Goal: Transaction & Acquisition: Purchase product/service

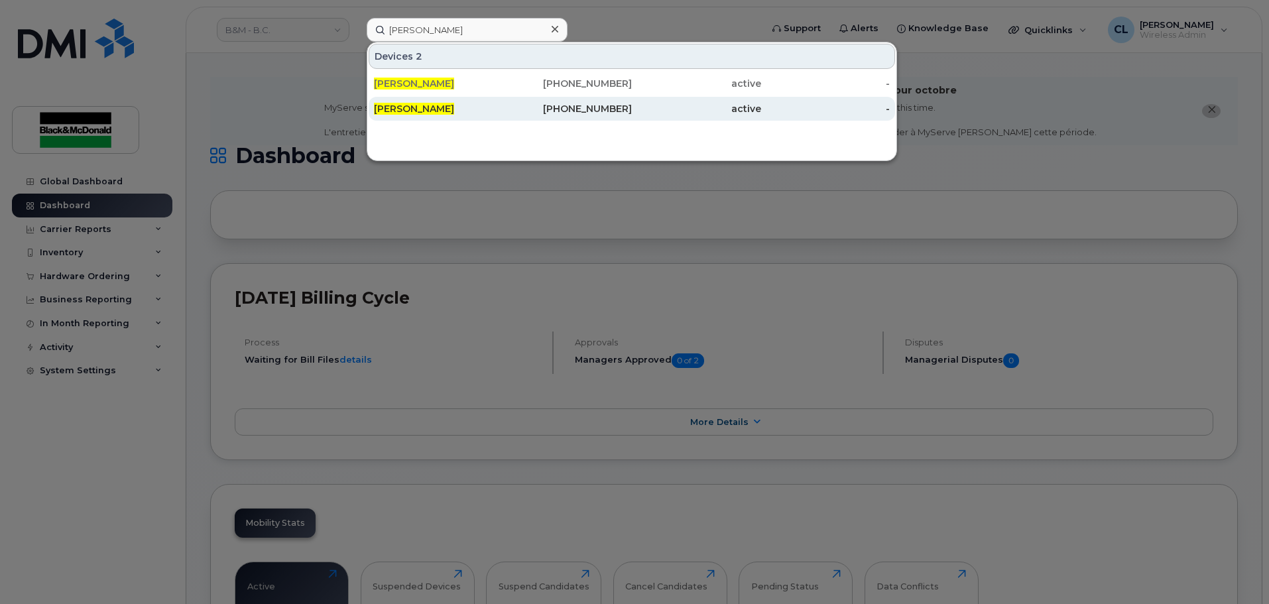
type input "ray greenwood"
click at [422, 115] on div "[PERSON_NAME]" at bounding box center [438, 109] width 129 height 24
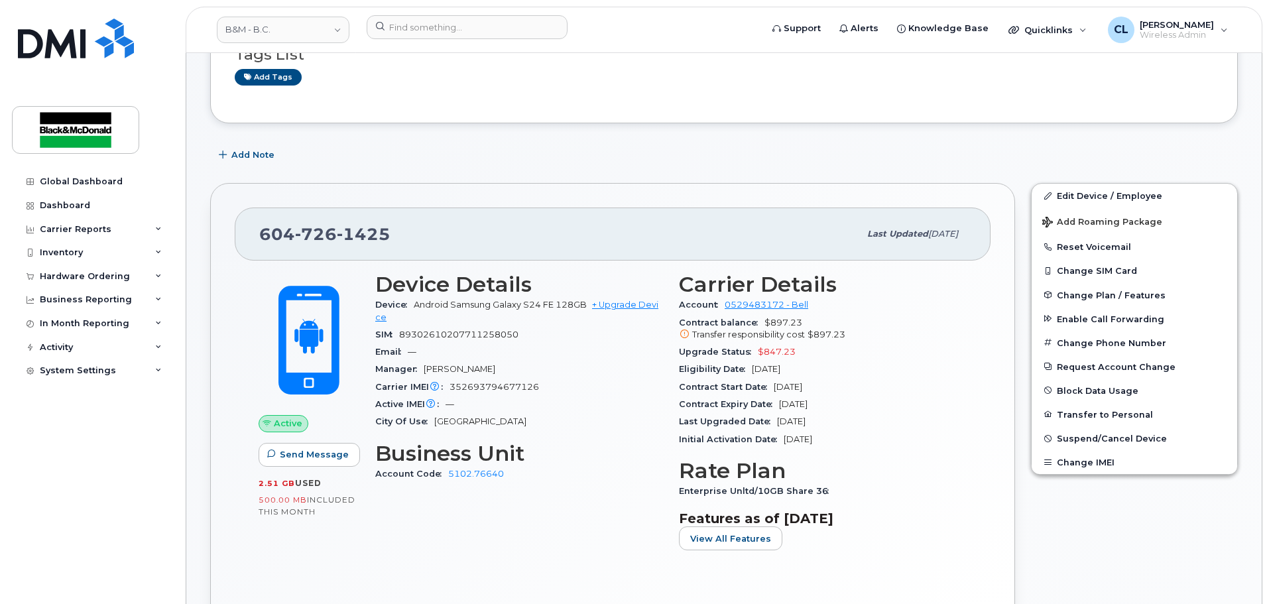
scroll to position [199, 0]
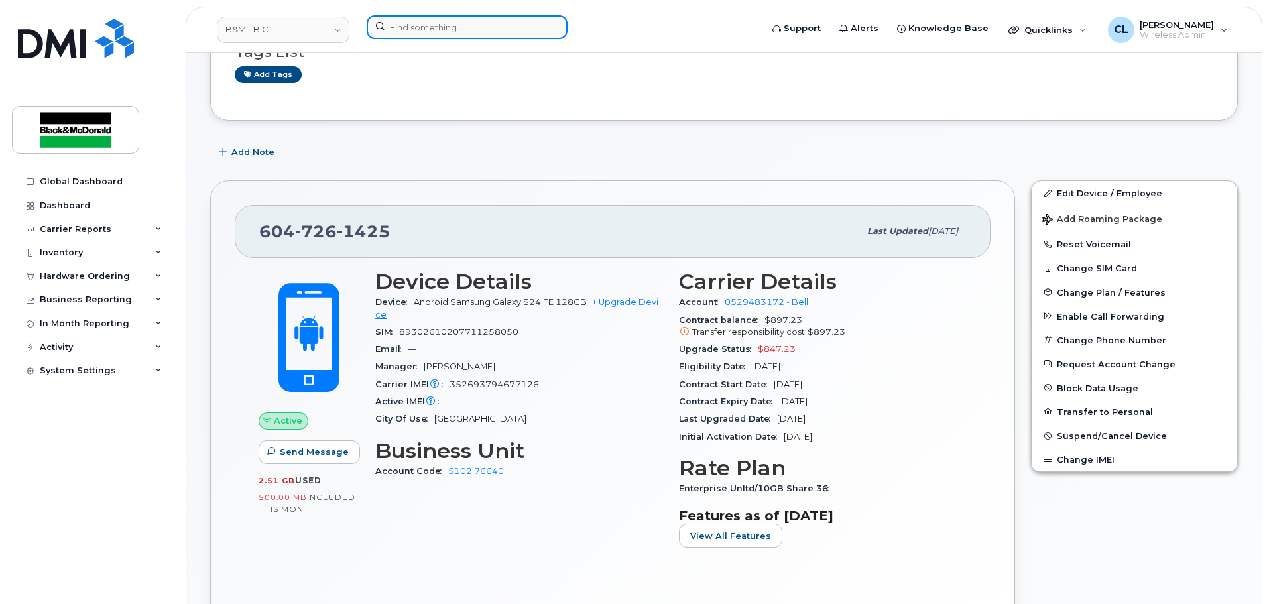
click at [446, 24] on input at bounding box center [467, 27] width 201 height 24
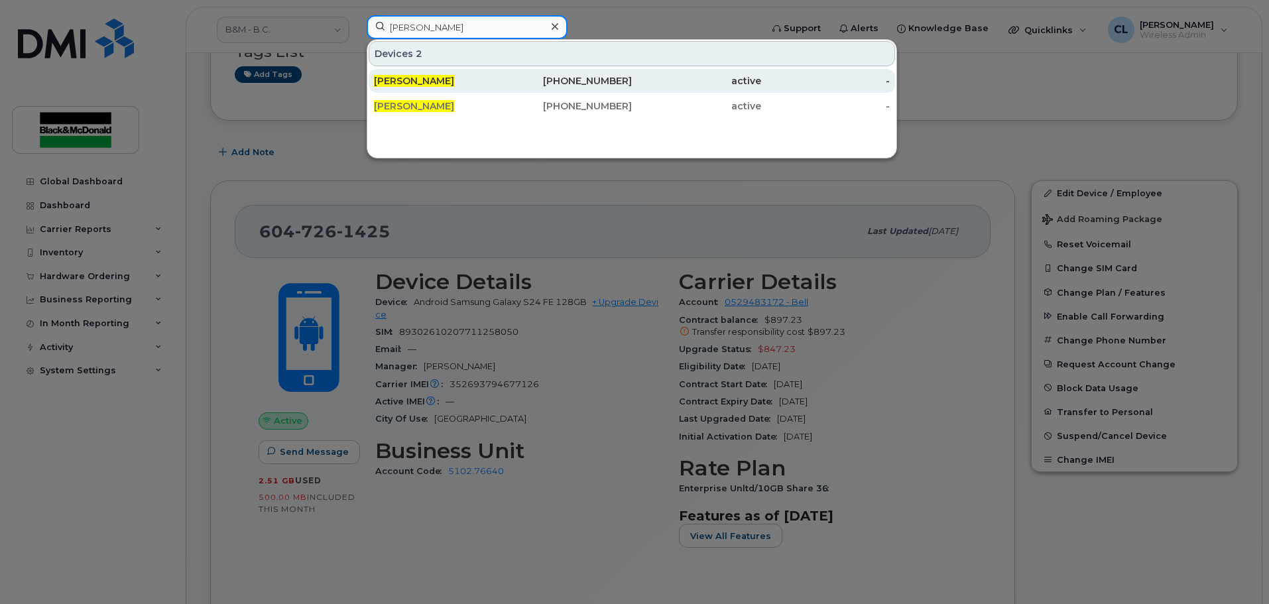
type input "[PERSON_NAME]"
click at [457, 84] on div "[PERSON_NAME]" at bounding box center [438, 80] width 129 height 13
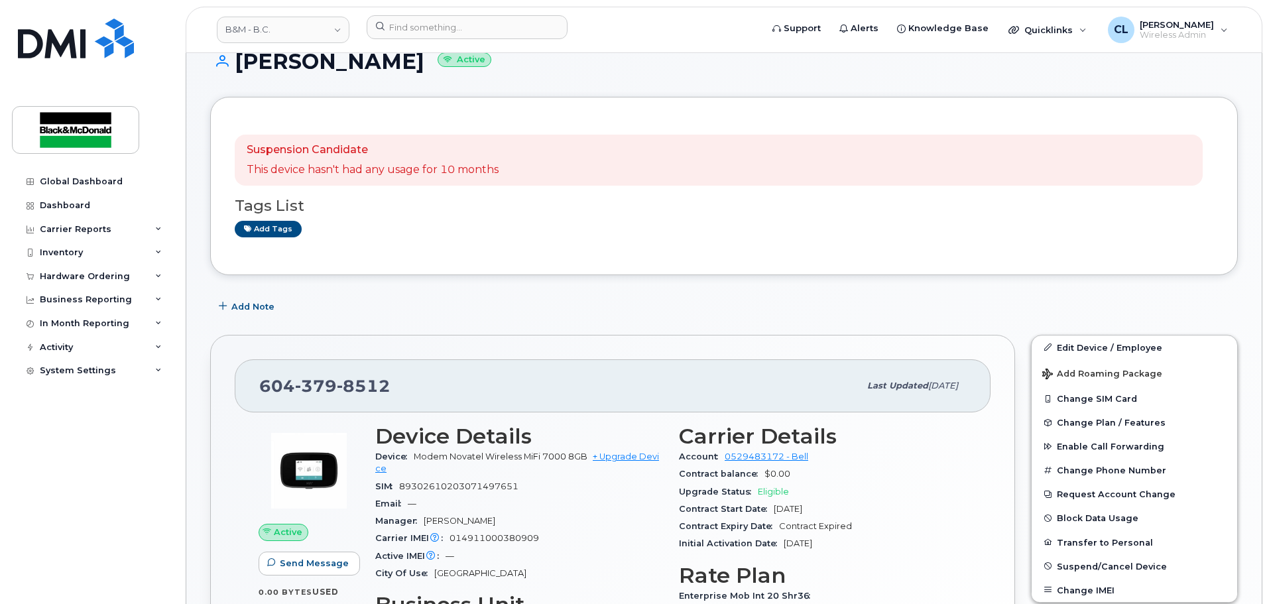
scroll to position [133, 0]
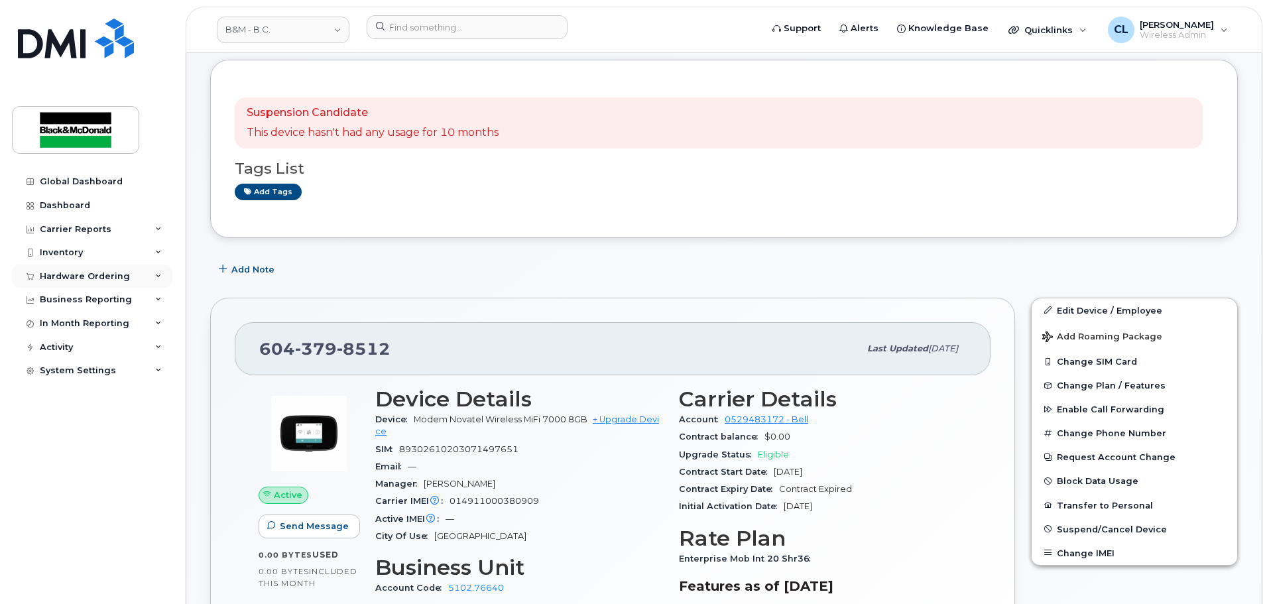
click at [104, 281] on div "Hardware Ordering" at bounding box center [85, 276] width 90 height 11
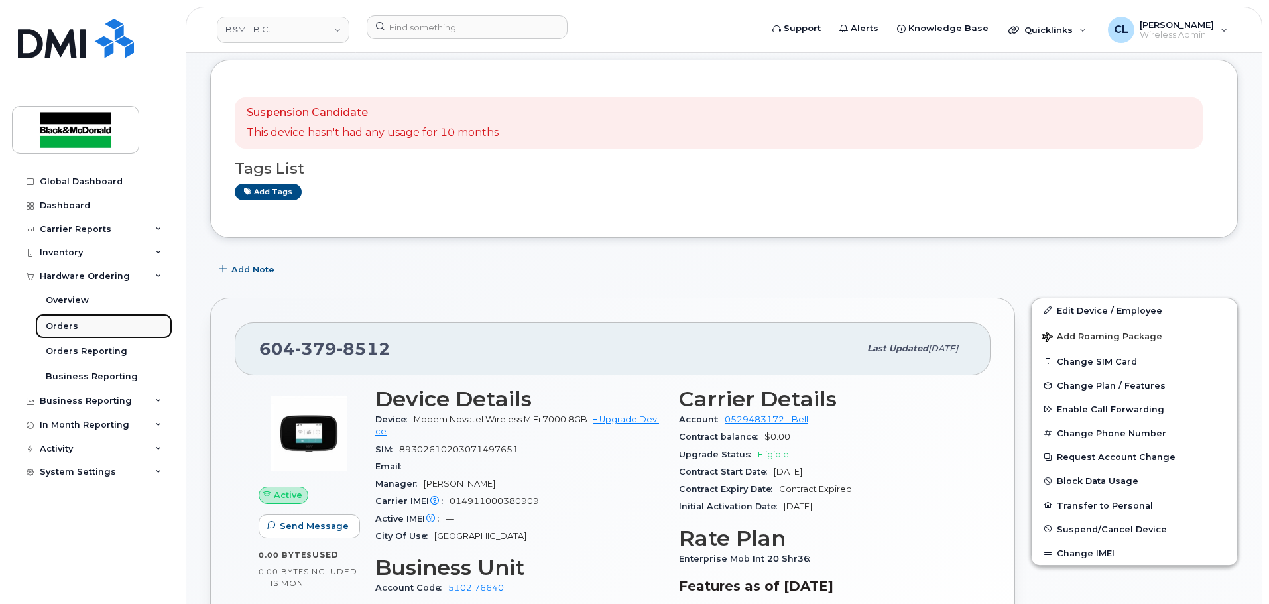
click at [80, 327] on link "Orders" at bounding box center [103, 326] width 137 height 25
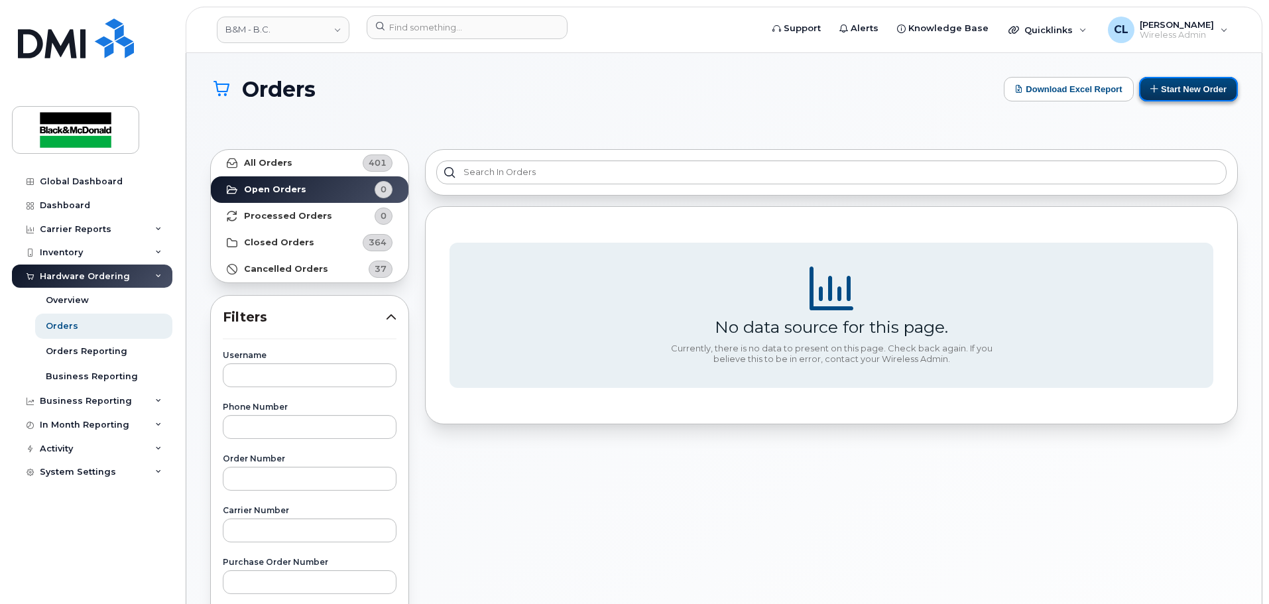
click at [1216, 86] on button "Start New Order" at bounding box center [1188, 89] width 99 height 25
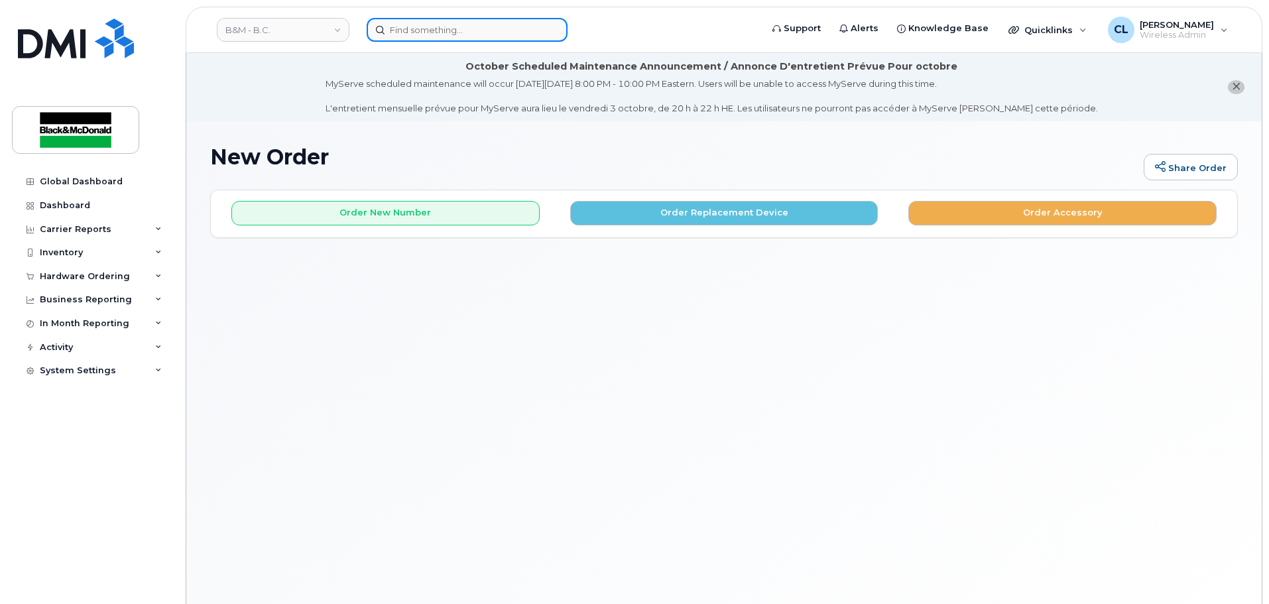
click at [427, 26] on input at bounding box center [467, 30] width 201 height 24
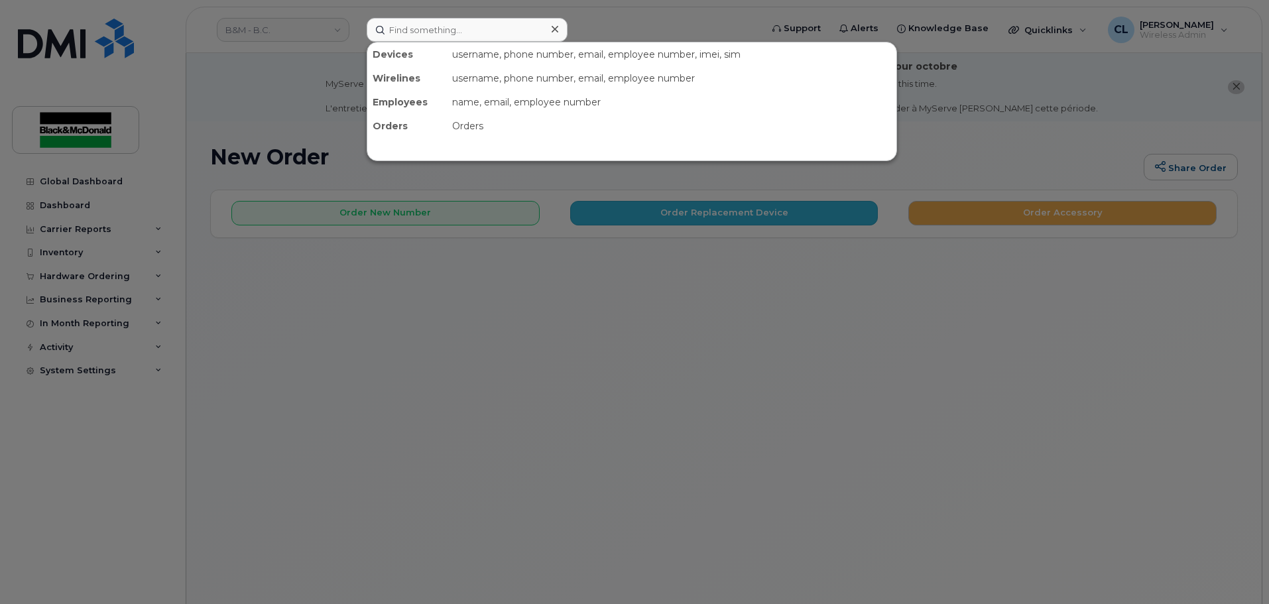
click at [681, 211] on div at bounding box center [634, 302] width 1269 height 604
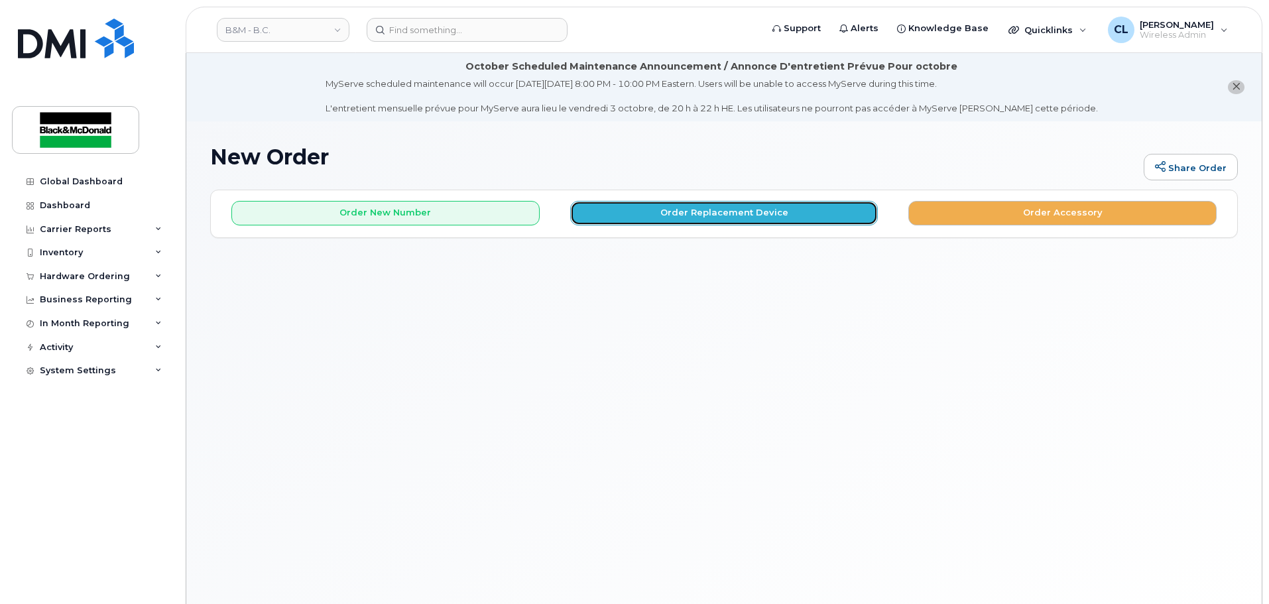
click at [681, 211] on button "Order Replacement Device" at bounding box center [724, 213] width 308 height 25
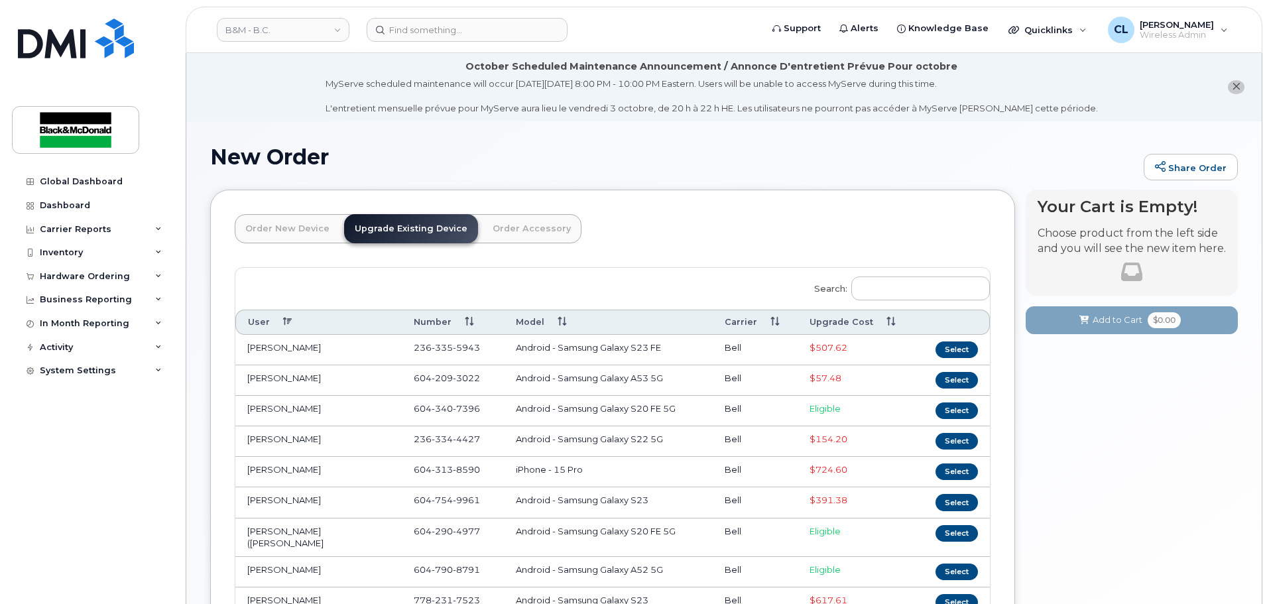
click at [306, 231] on link "Order New Device" at bounding box center [287, 228] width 105 height 29
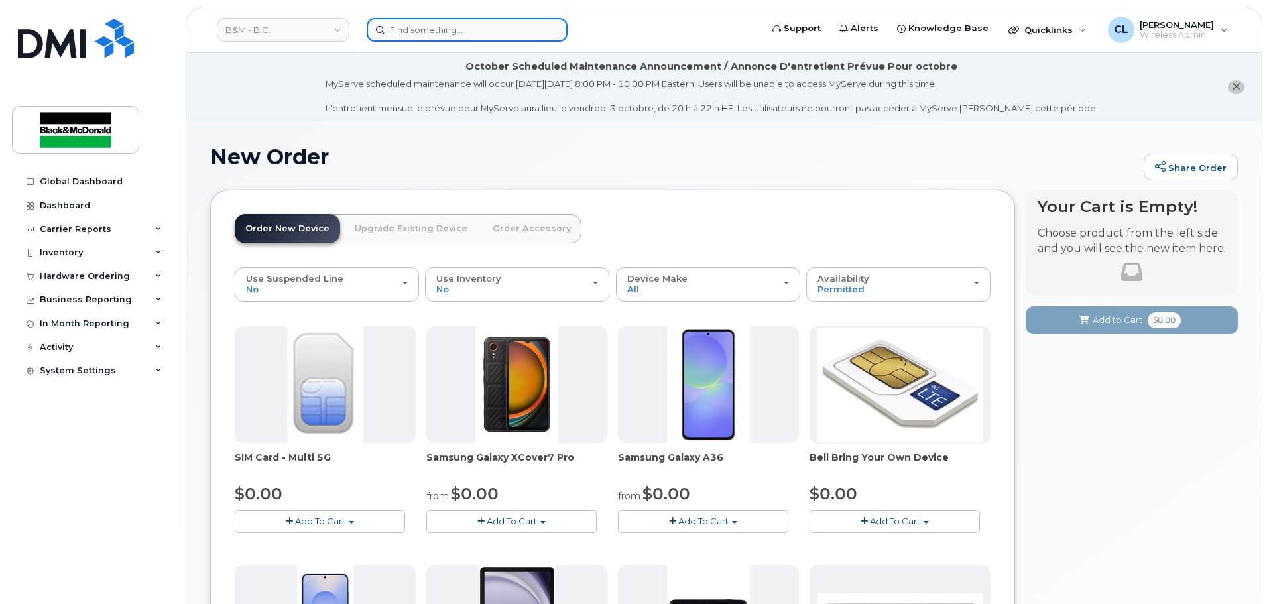
click at [448, 39] on input at bounding box center [467, 30] width 201 height 24
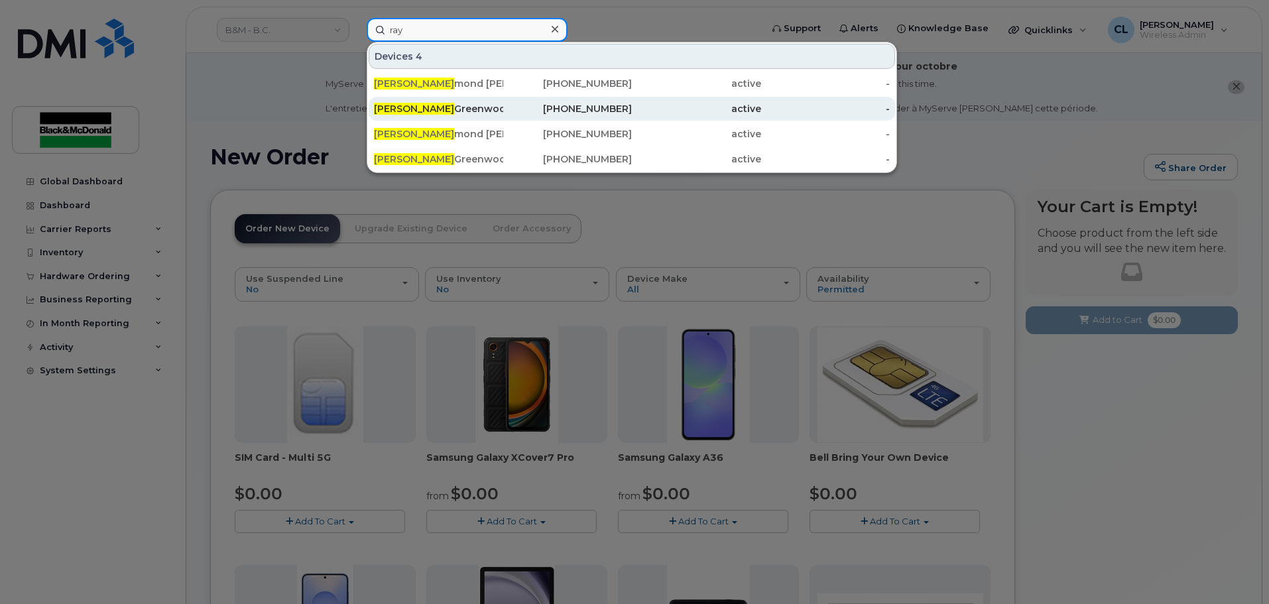
type input "ray"
click at [460, 115] on div "Ray Greenwood" at bounding box center [438, 109] width 129 height 24
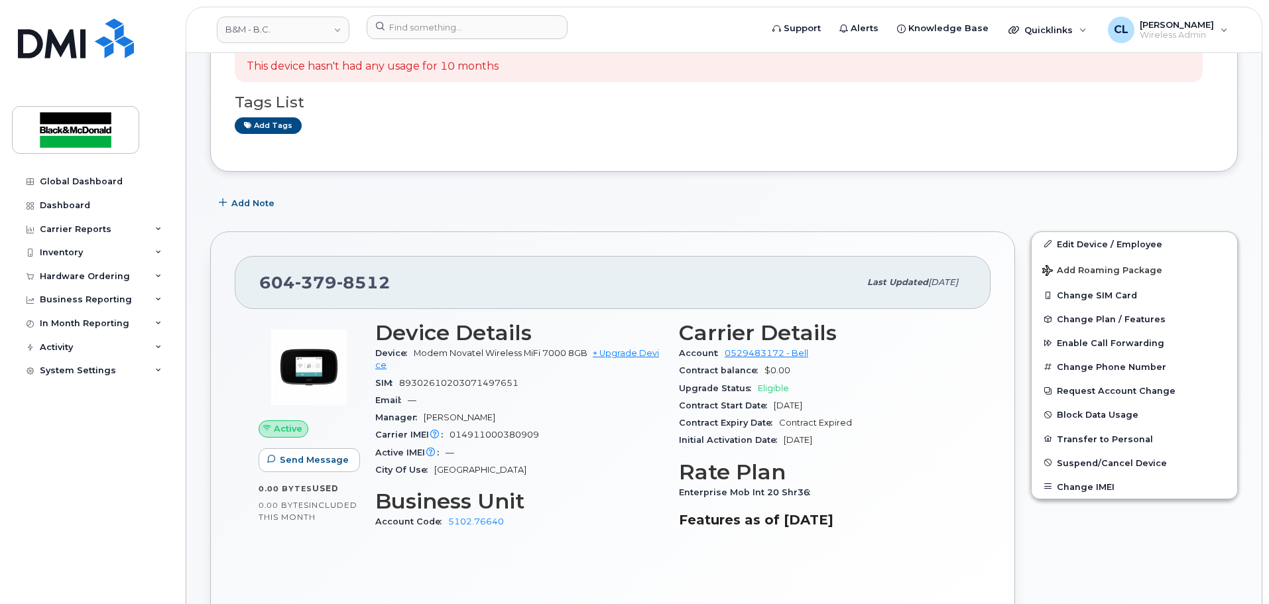
scroll to position [265, 0]
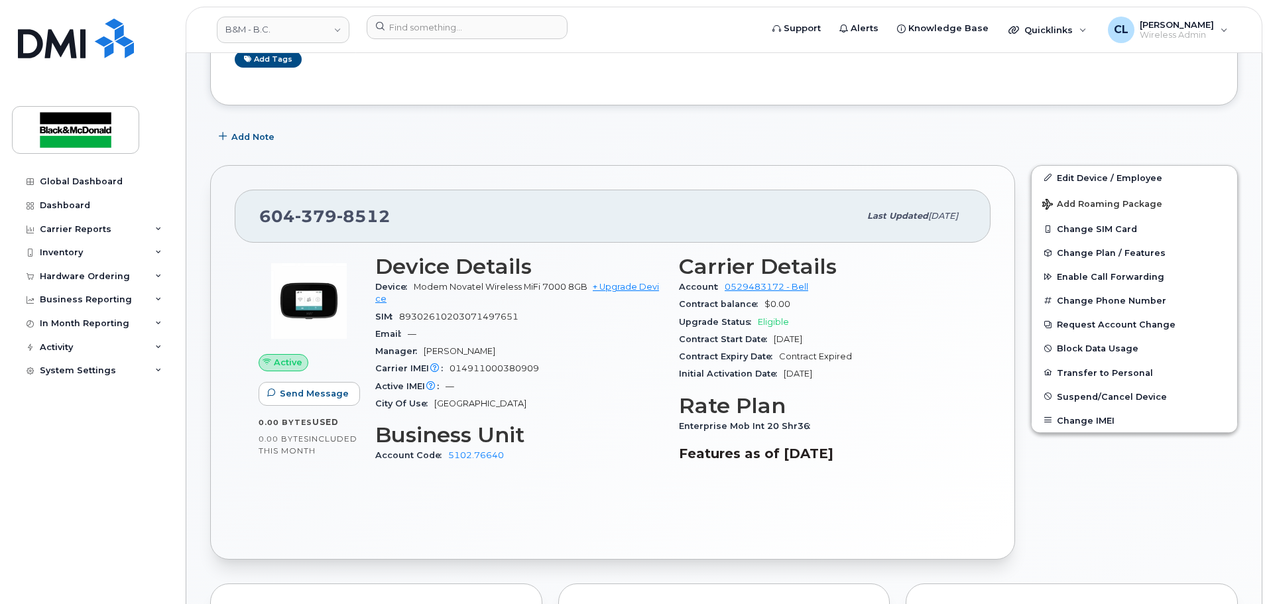
click at [293, 471] on div "Active Send Message 0.00 Bytes  used 0.00 Bytes  included this month" at bounding box center [309, 365] width 117 height 237
